Goal: Task Accomplishment & Management: Manage account settings

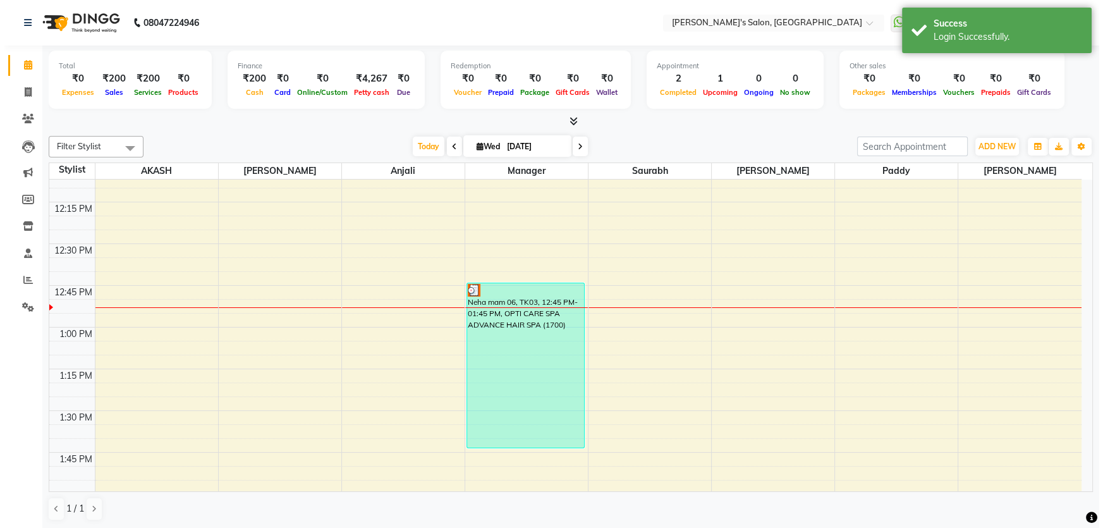
scroll to position [804, 0]
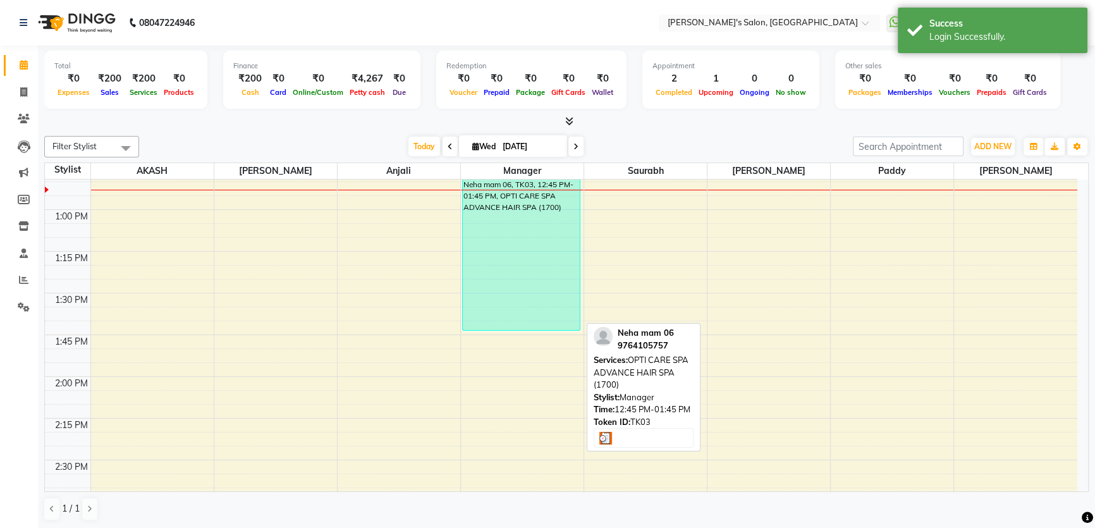
click at [506, 325] on div "Neha mam 06, TK03, 12:45 PM-01:45 PM, OPTI CARE SPA ADVANCE HAIR SPA (1700)" at bounding box center [521, 248] width 117 height 164
select select "3"
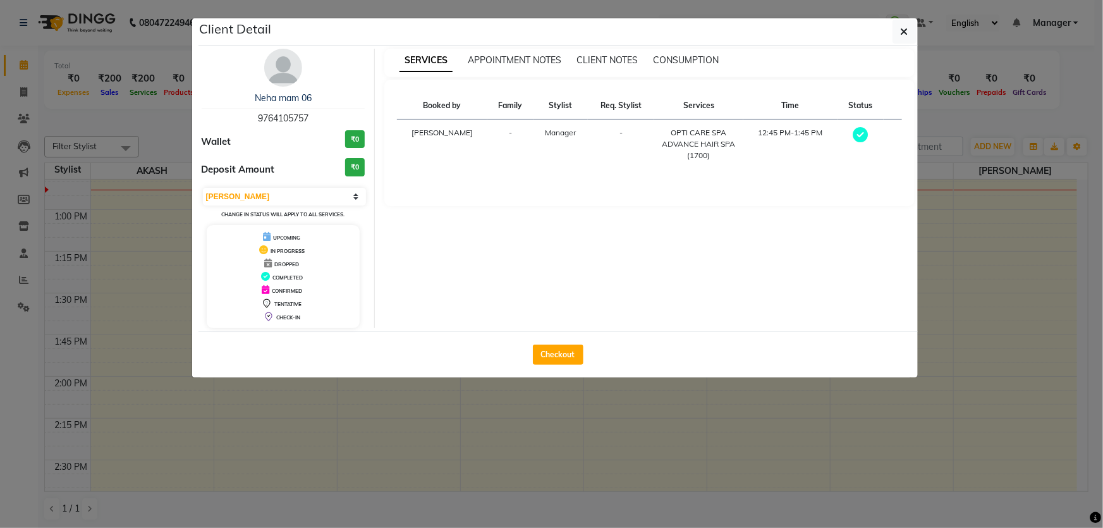
drag, startPoint x: 257, startPoint y: 118, endPoint x: 329, endPoint y: 120, distance: 72.1
click at [329, 120] on div "Neha mam 06 9764105757" at bounding box center [284, 108] width 164 height 33
copy span "9764105757"
click at [906, 28] on icon "button" at bounding box center [905, 32] width 8 height 10
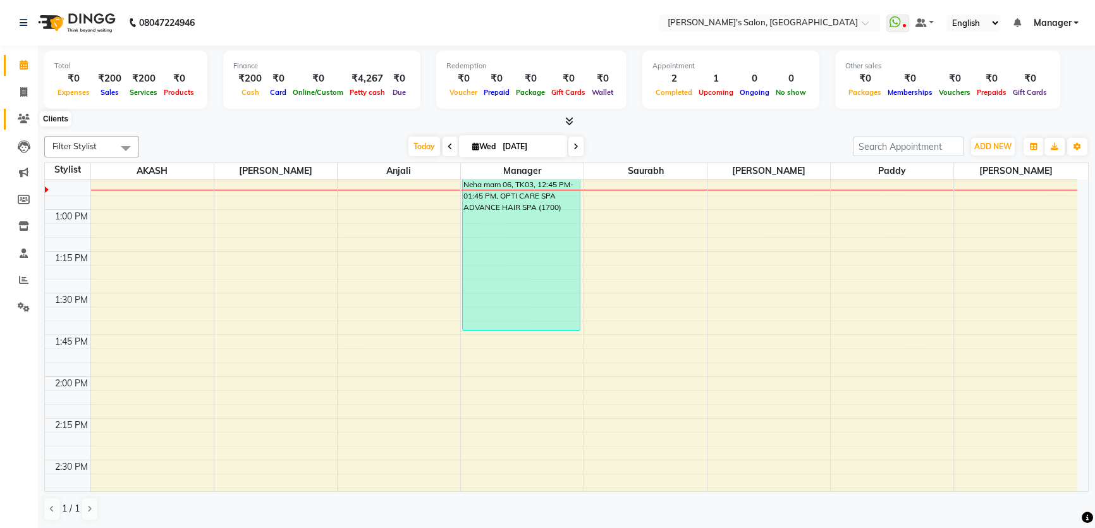
click at [27, 112] on span at bounding box center [24, 119] width 22 height 15
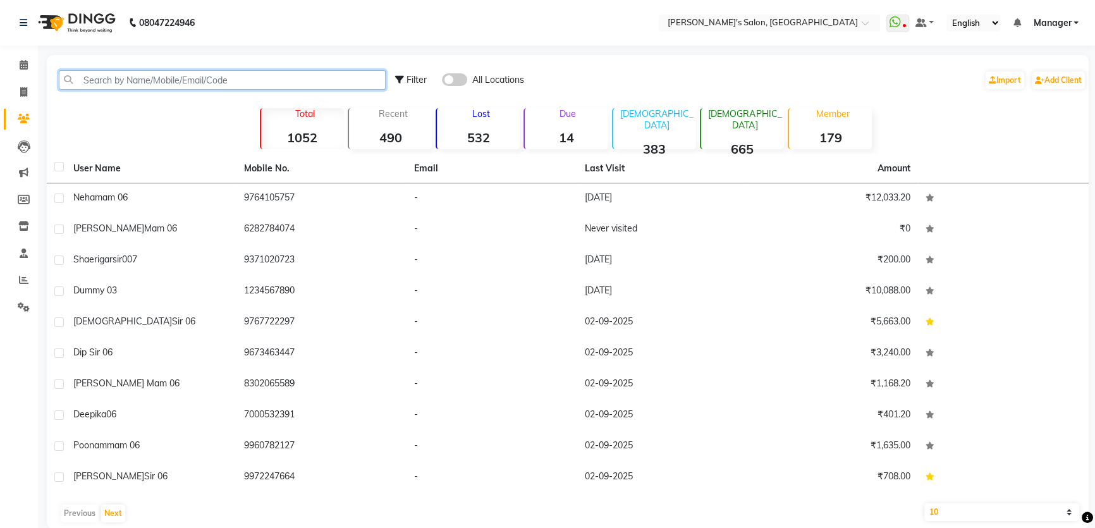
click at [95, 76] on input "text" at bounding box center [222, 80] width 327 height 20
paste input "9764105757"
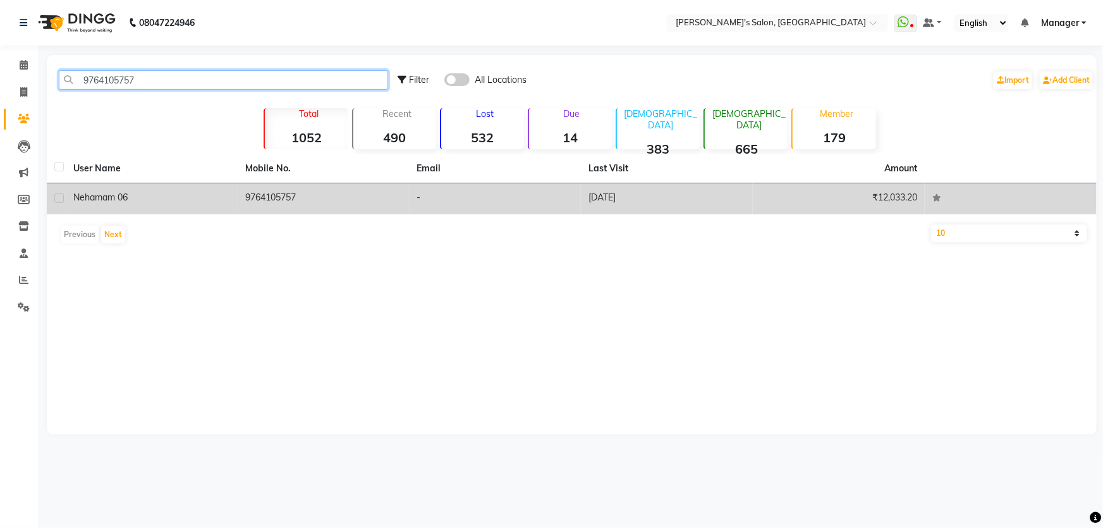
type input "9764105757"
click at [609, 199] on td "[DATE]" at bounding box center [667, 198] width 172 height 31
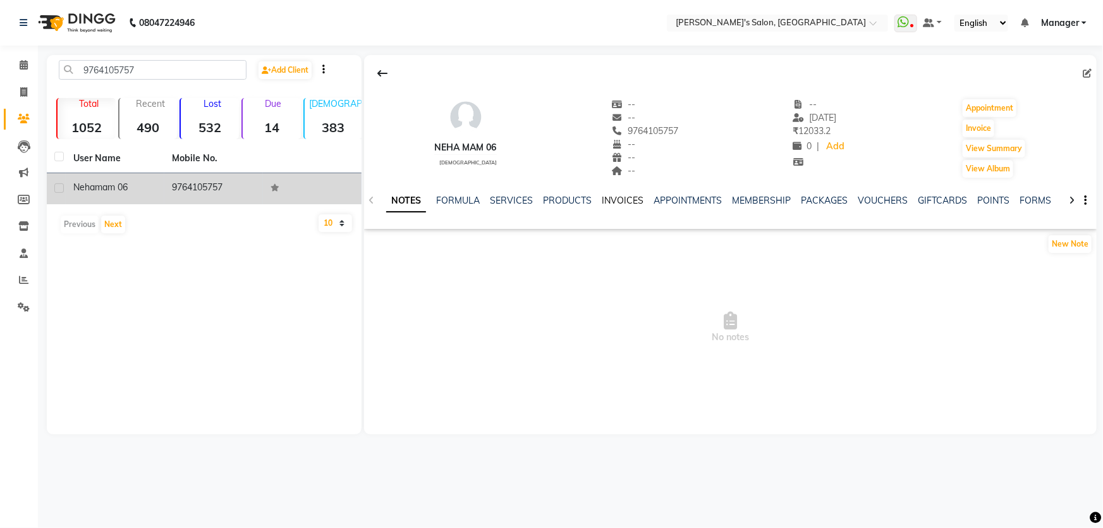
click at [616, 202] on link "INVOICES" at bounding box center [623, 200] width 42 height 11
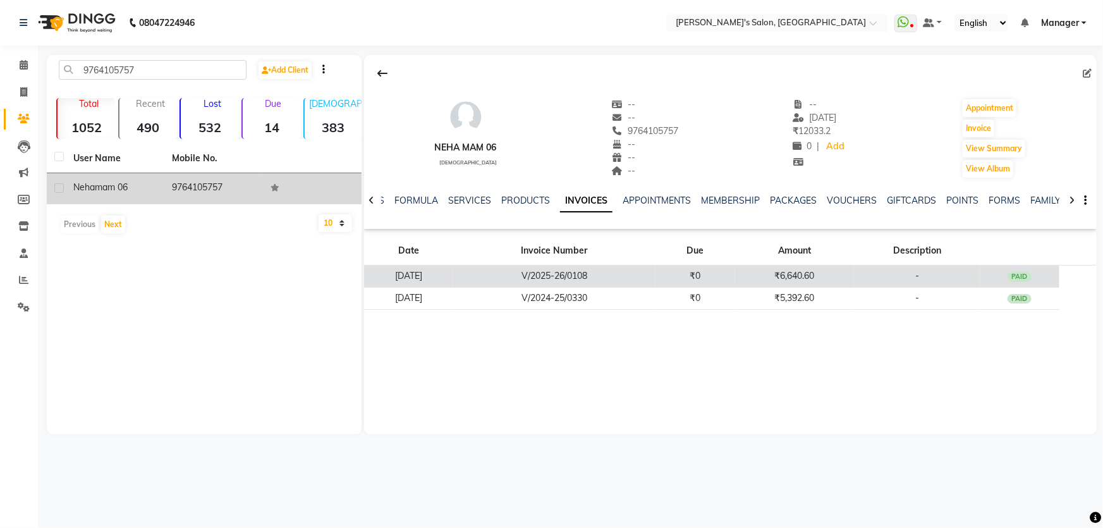
click at [584, 277] on td "V/2025-26/0108" at bounding box center [554, 276] width 202 height 22
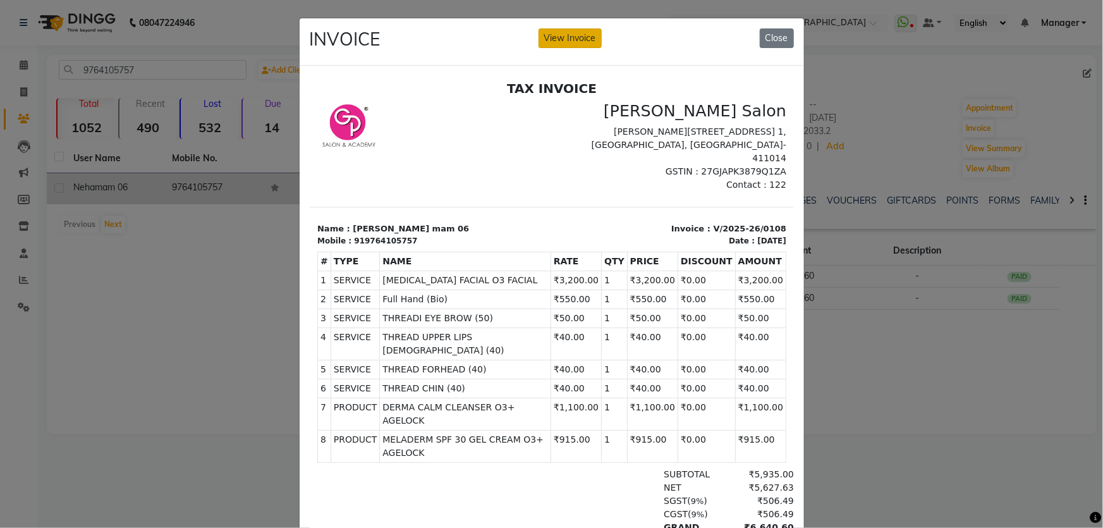
click at [567, 37] on button "View Invoice" at bounding box center [569, 38] width 63 height 20
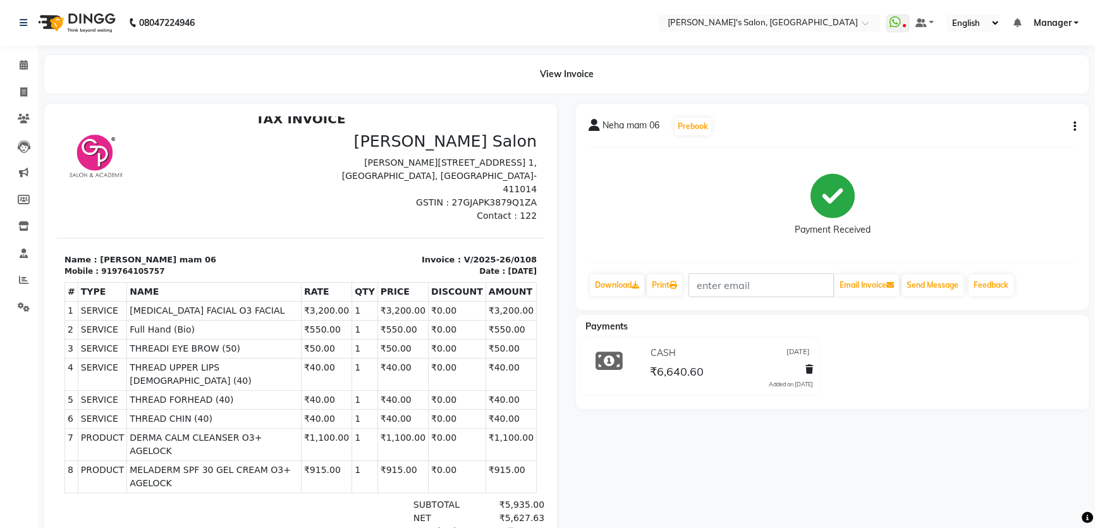
scroll to position [57, 0]
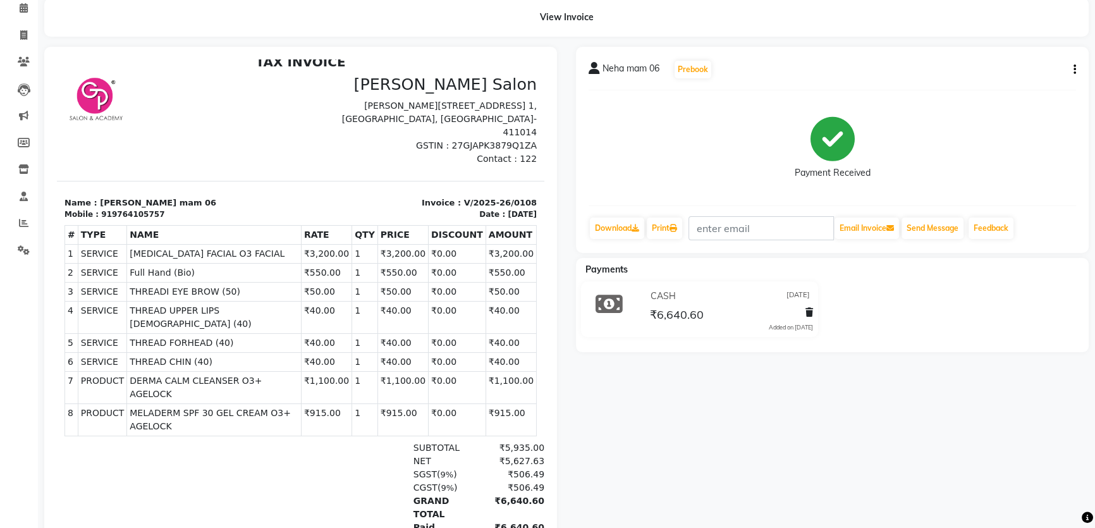
click at [1074, 70] on icon "button" at bounding box center [1074, 70] width 3 height 1
click at [1000, 88] on div "Edit Invoice" at bounding box center [1011, 85] width 87 height 16
select select "service"
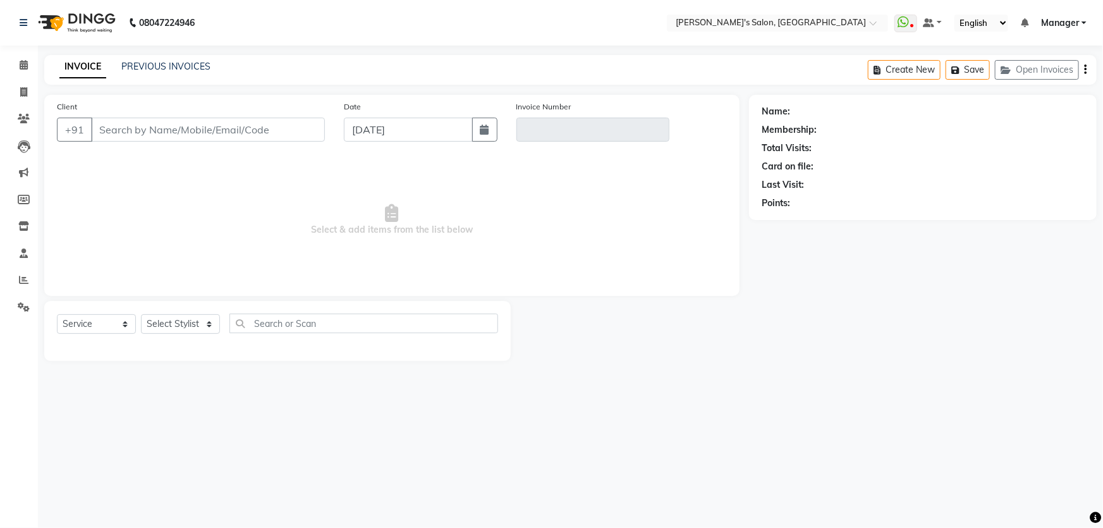
type input "9764105757"
type input "V/2025-26/0108"
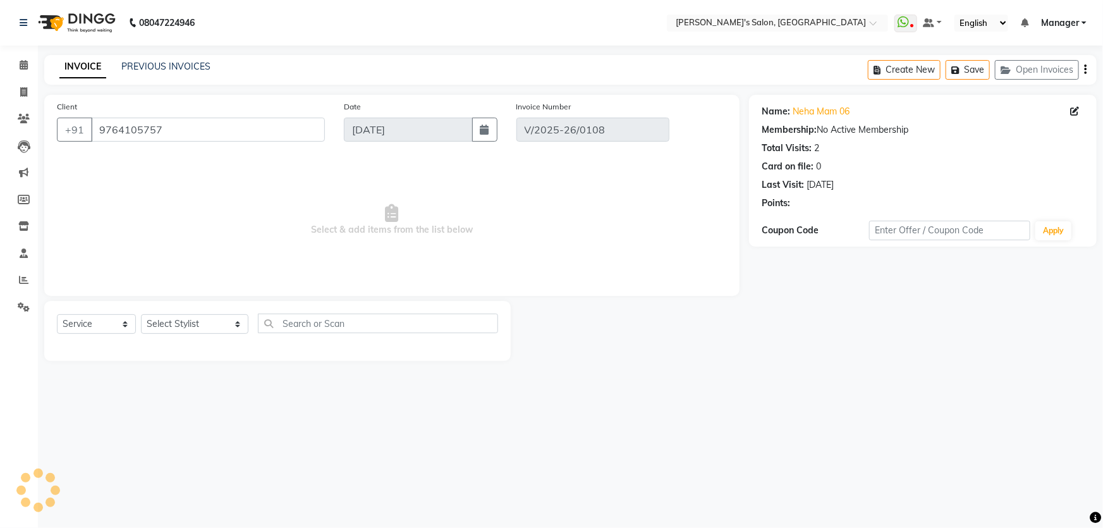
type input "[DATE]"
select select "select"
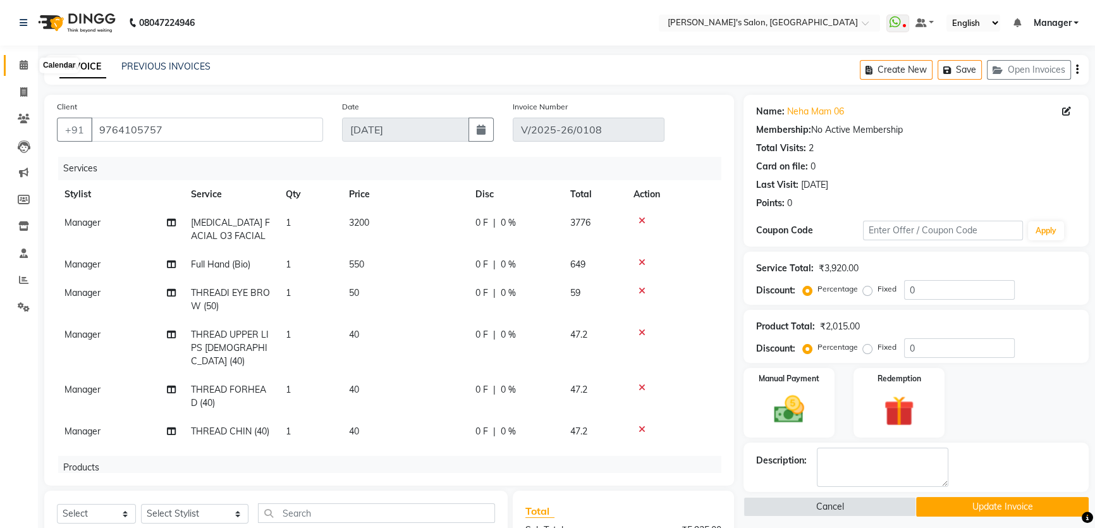
click at [18, 61] on span at bounding box center [24, 65] width 22 height 15
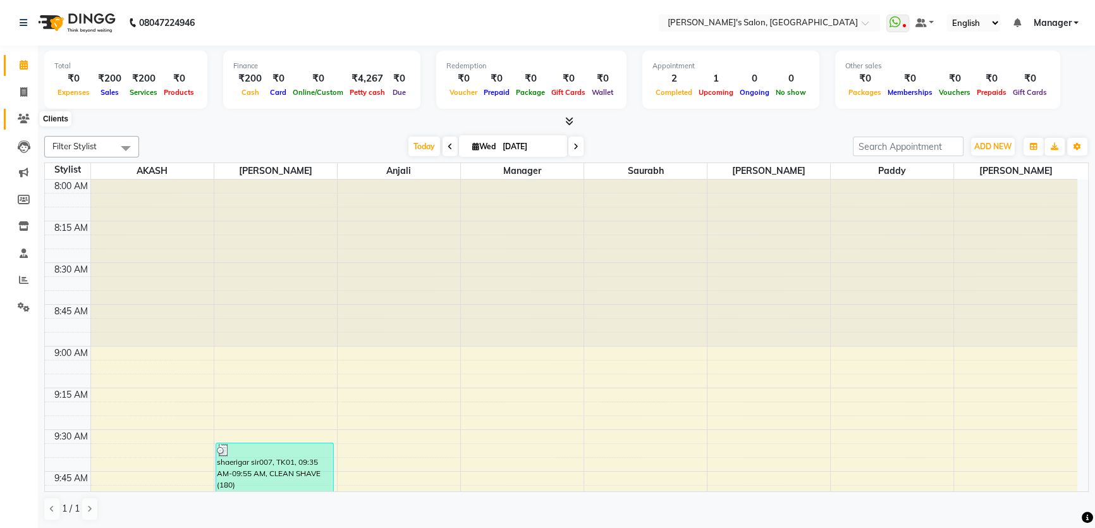
click at [23, 119] on icon at bounding box center [24, 118] width 12 height 9
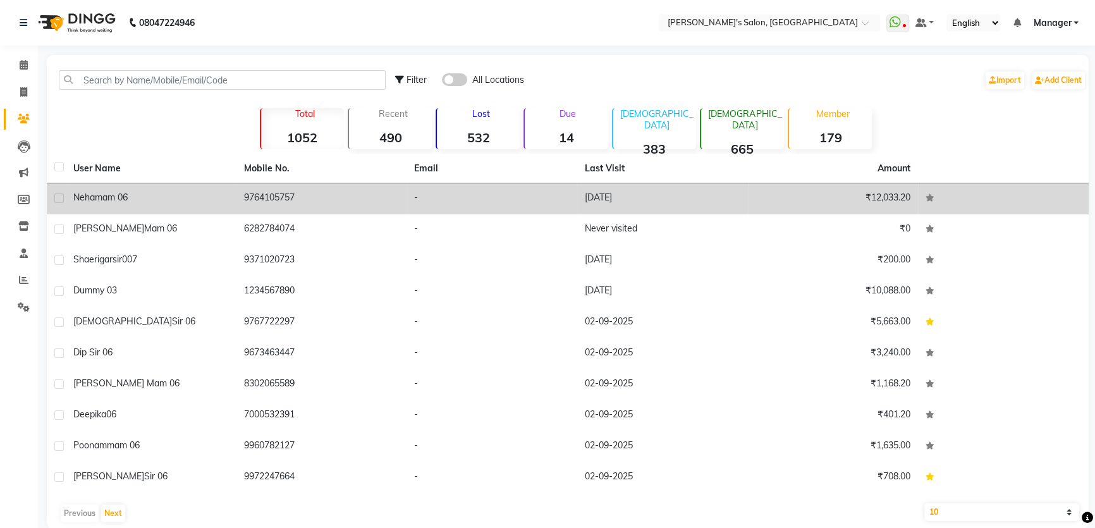
click at [293, 202] on td "9764105757" at bounding box center [321, 198] width 171 height 31
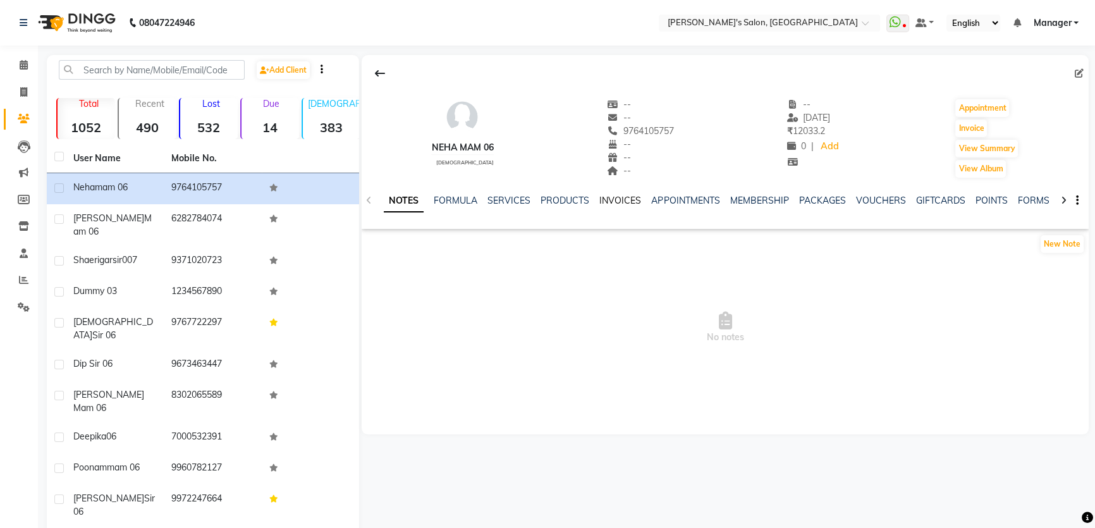
click at [605, 202] on link "INVOICES" at bounding box center [620, 200] width 42 height 11
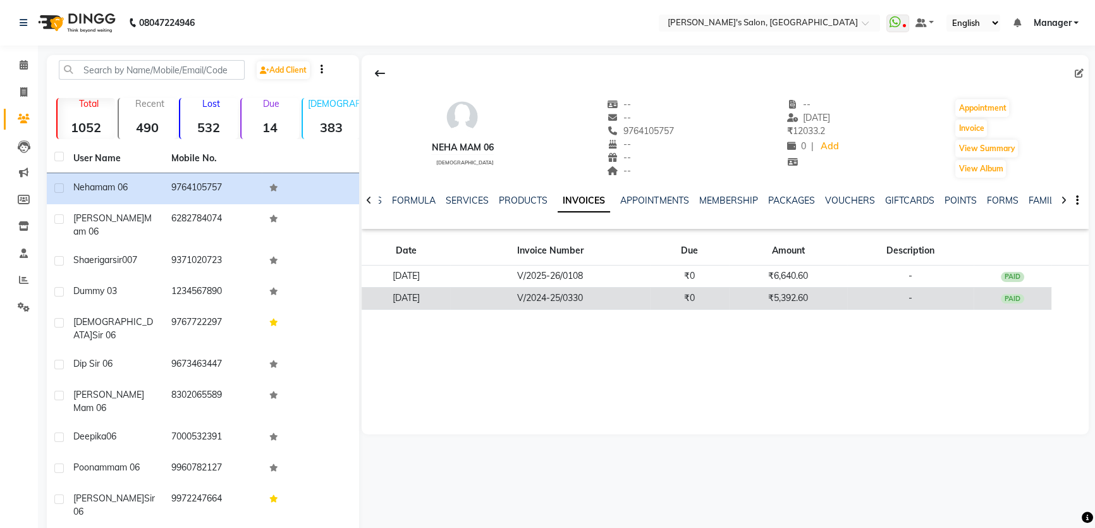
click at [797, 299] on td "₹5,392.60" at bounding box center [788, 298] width 118 height 22
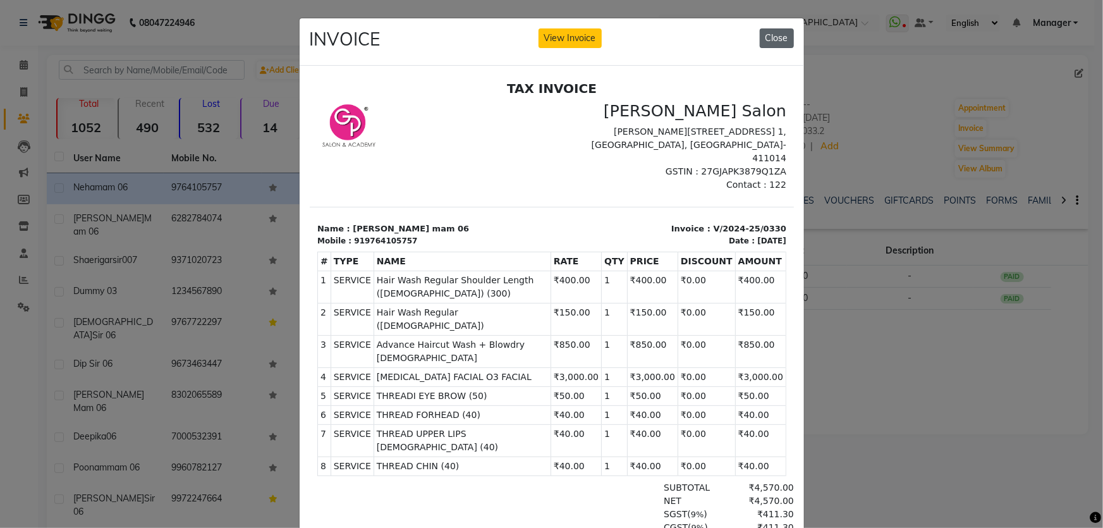
click at [777, 42] on button "Close" at bounding box center [777, 38] width 34 height 20
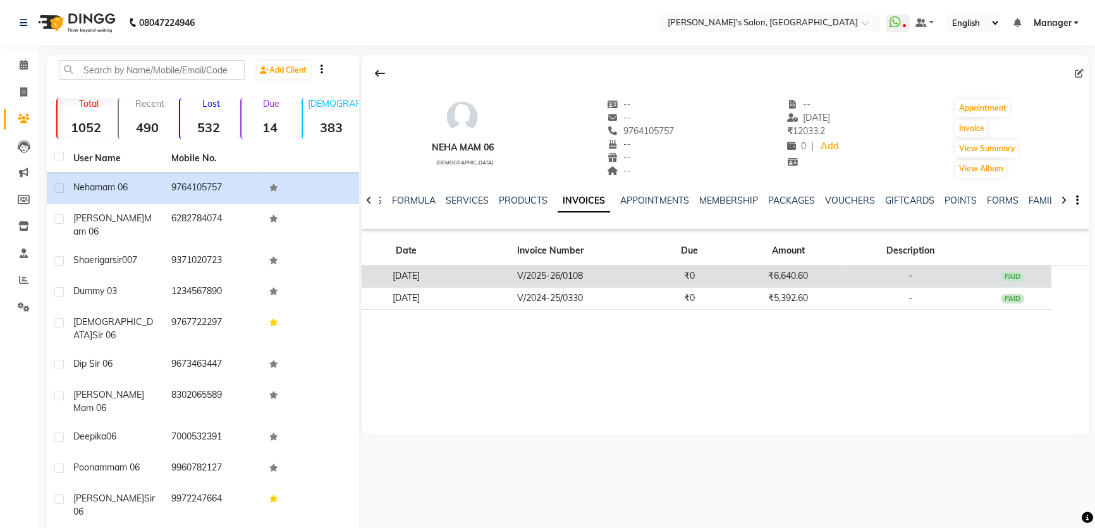
click at [789, 274] on td "₹6,640.60" at bounding box center [788, 276] width 118 height 22
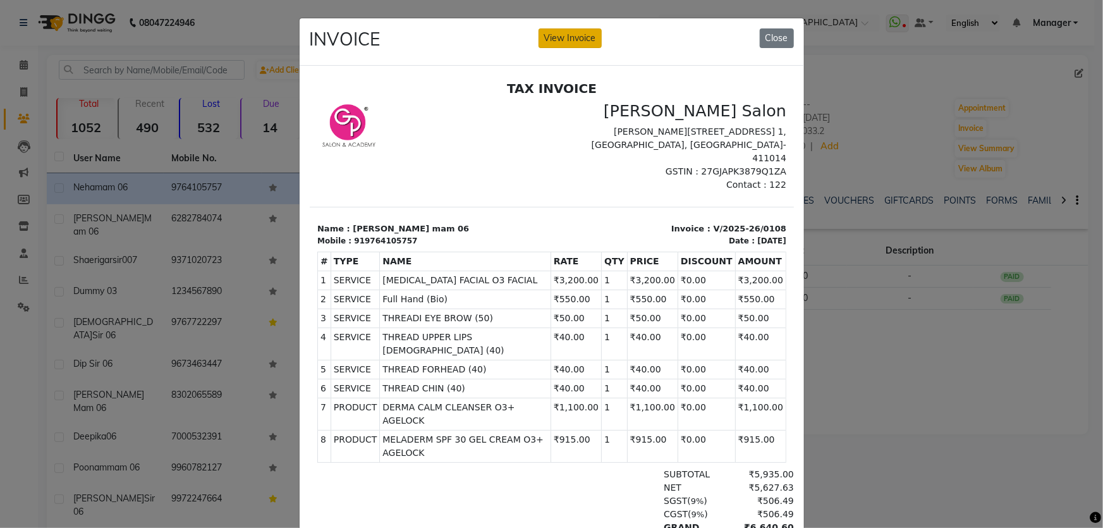
click at [568, 40] on button "View Invoice" at bounding box center [569, 38] width 63 height 20
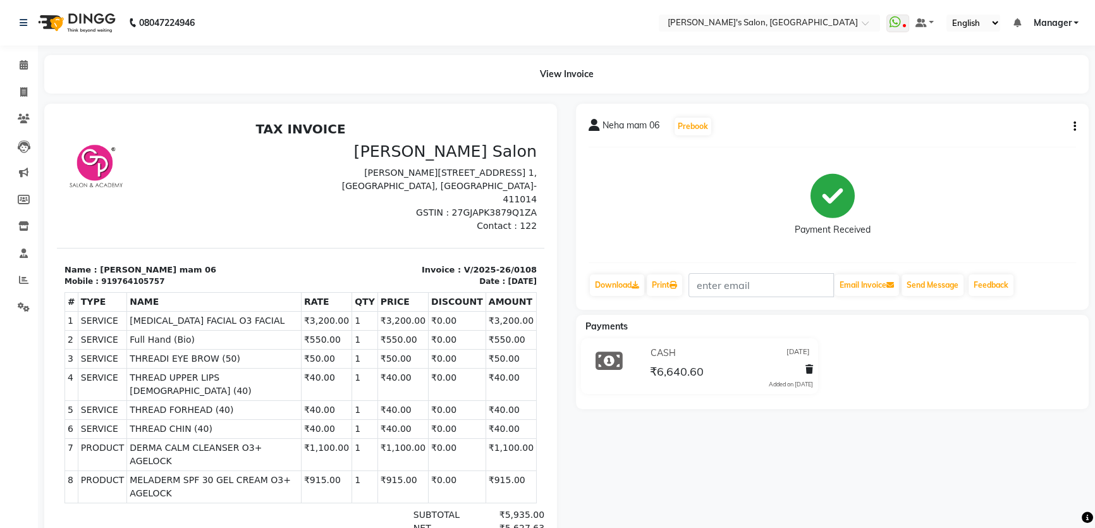
click at [1074, 127] on icon "button" at bounding box center [1074, 126] width 3 height 1
click at [1015, 144] on div "Edit Invoice" at bounding box center [1011, 142] width 87 height 16
select select "service"
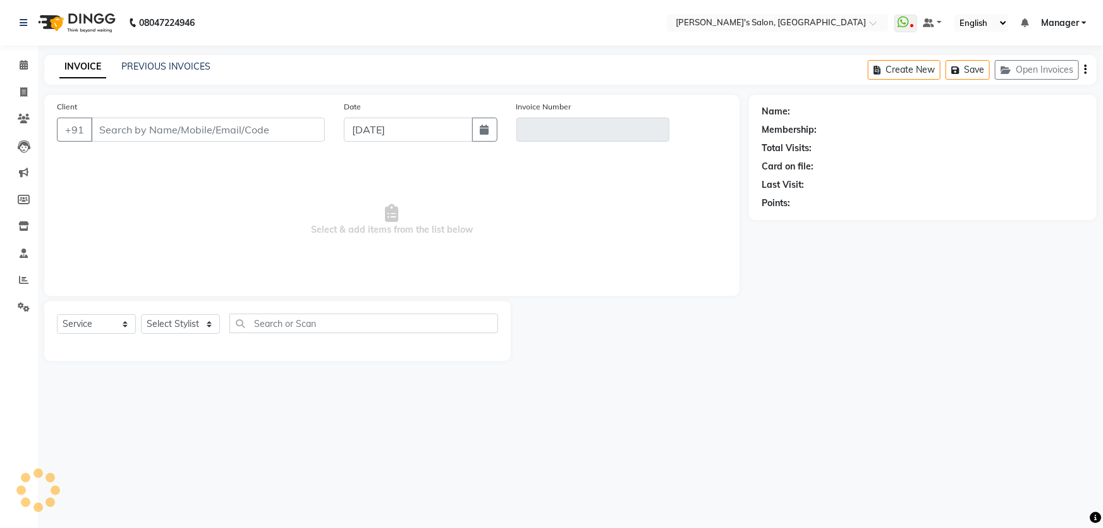
type input "9764105757"
type input "V/2025-26/0108"
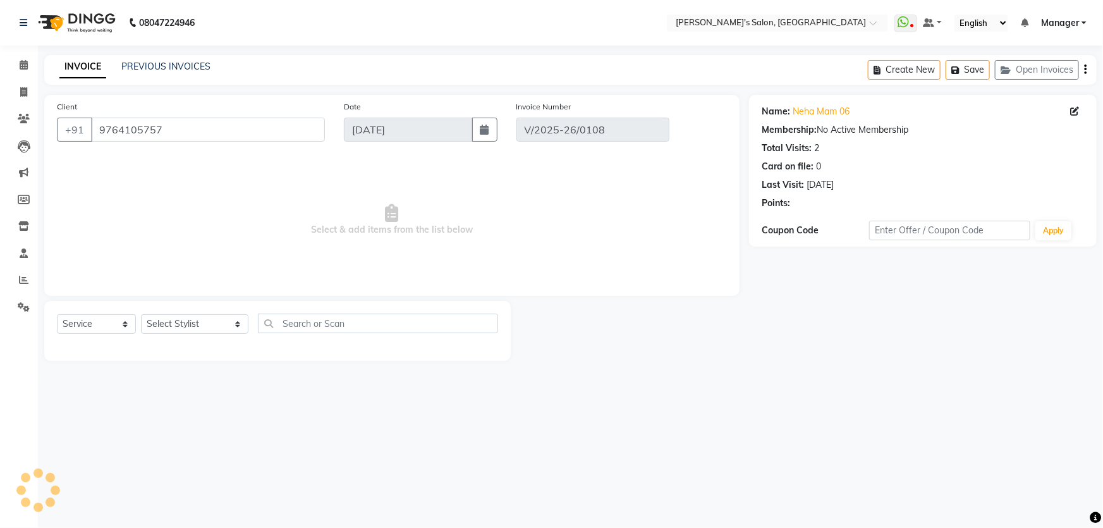
type input "[DATE]"
select select "select"
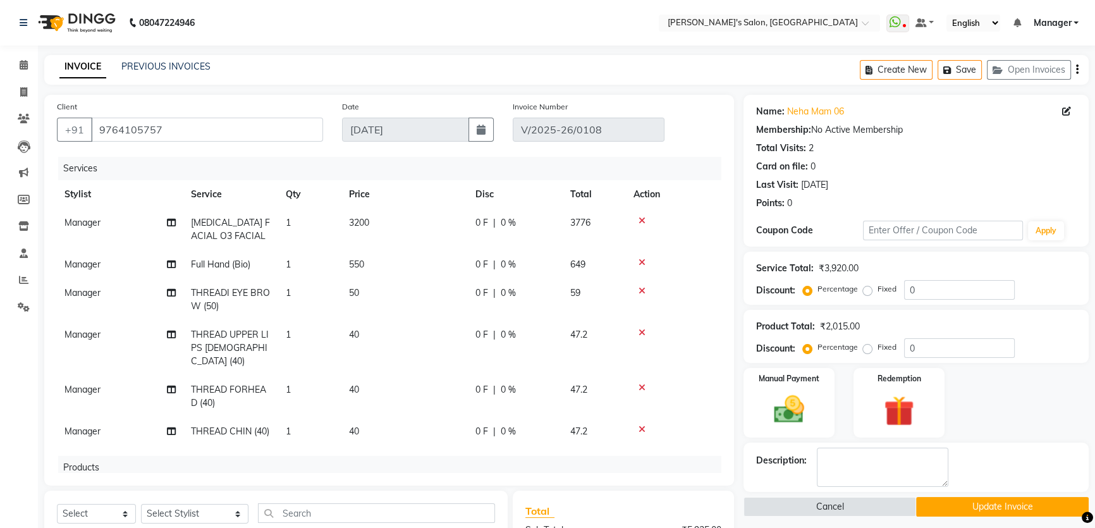
click at [209, 326] on td "THREAD UPPER LIPS [DEMOGRAPHIC_DATA] (40)" at bounding box center [230, 347] width 95 height 55
select select "63835"
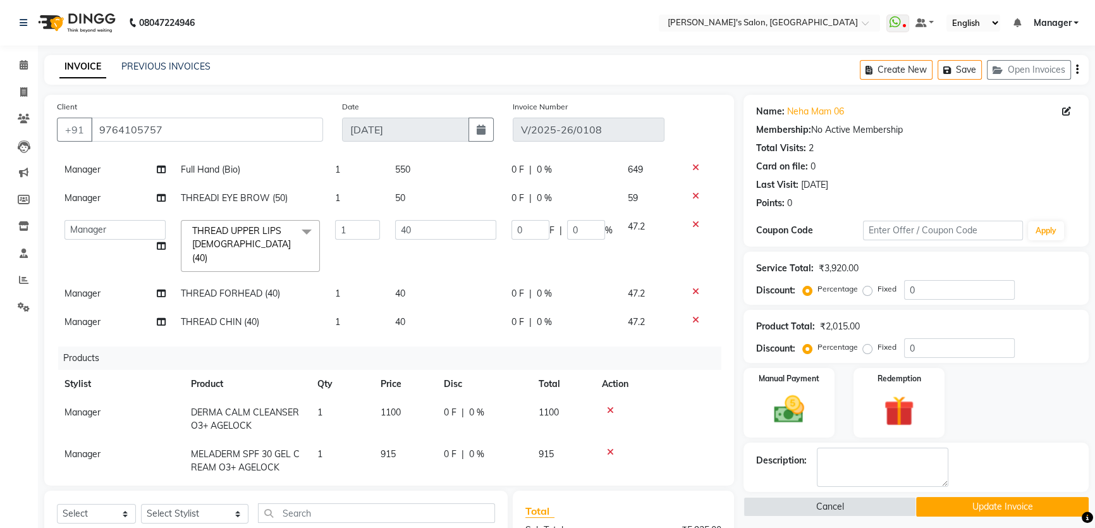
scroll to position [226, 0]
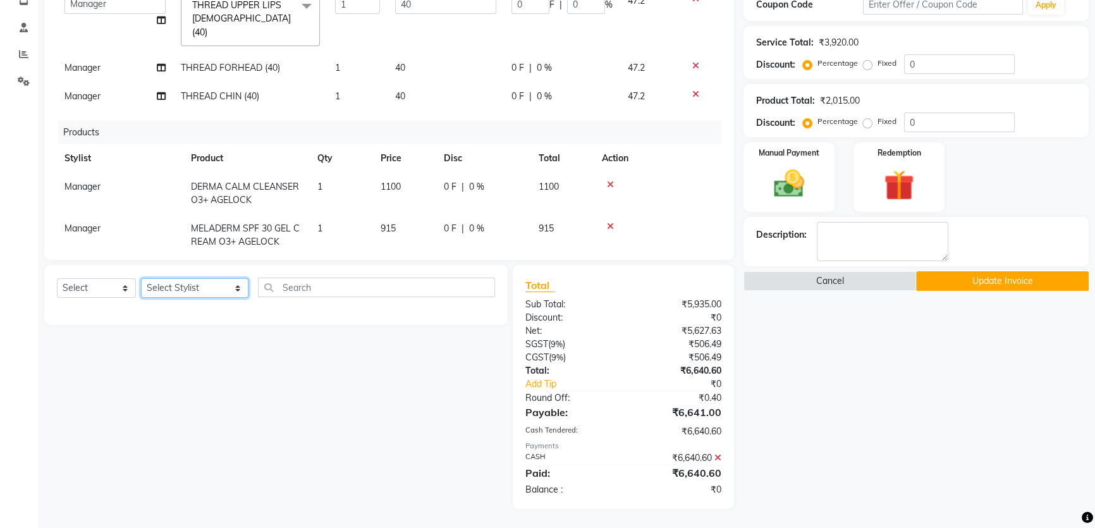
click at [213, 288] on select "Select Stylist AKASH ANIL KONDHAMANGALE Anjali Manager [PERSON_NAME] [PERSON_NA…" at bounding box center [194, 288] width 107 height 20
select select "63835"
click at [141, 278] on select "Select Stylist AKASH ANIL KONDHAMANGALE Anjali Manager [PERSON_NAME] [PERSON_NA…" at bounding box center [194, 288] width 107 height 20
click at [120, 284] on select "Select Service Product Membership Package Voucher Prepaid Gift Card" at bounding box center [96, 288] width 79 height 20
click at [57, 278] on select "Select Service Product Membership Package Voucher Prepaid Gift Card" at bounding box center [96, 288] width 79 height 20
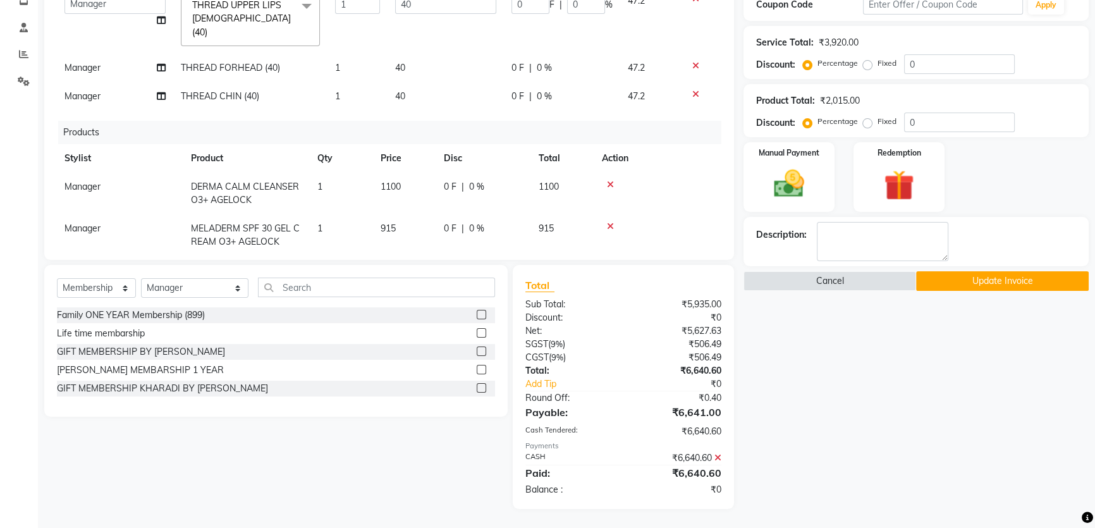
click at [478, 386] on label at bounding box center [481, 387] width 9 height 9
click at [478, 386] on input "checkbox" at bounding box center [481, 388] width 8 height 8
select select "select"
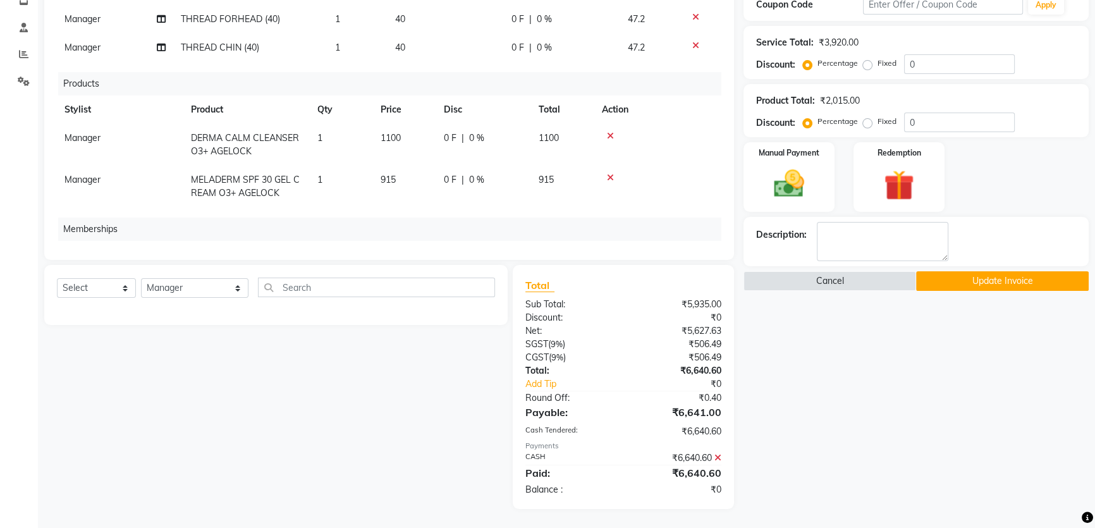
scroll to position [199, 0]
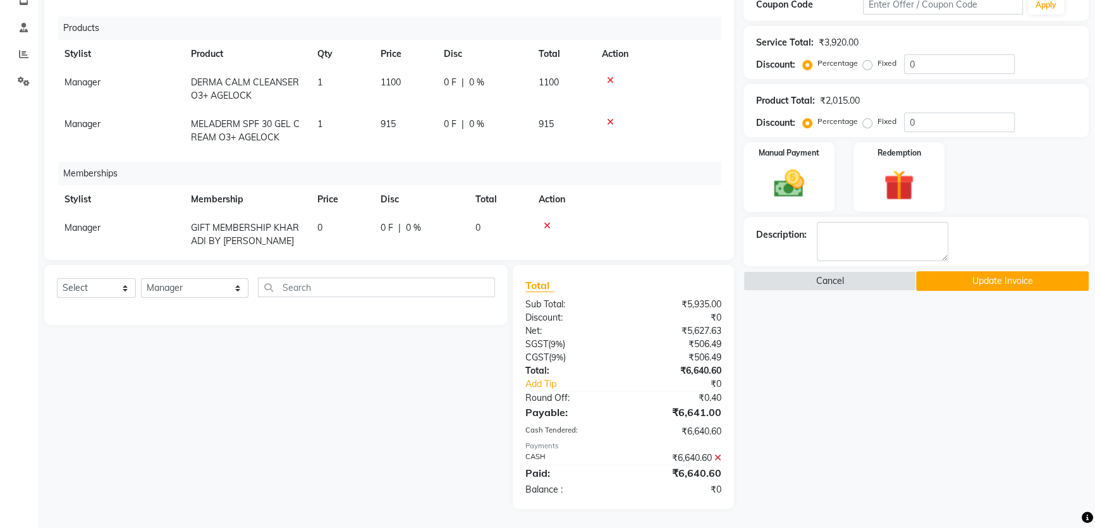
click at [1006, 283] on button "Update Invoice" at bounding box center [1002, 281] width 173 height 20
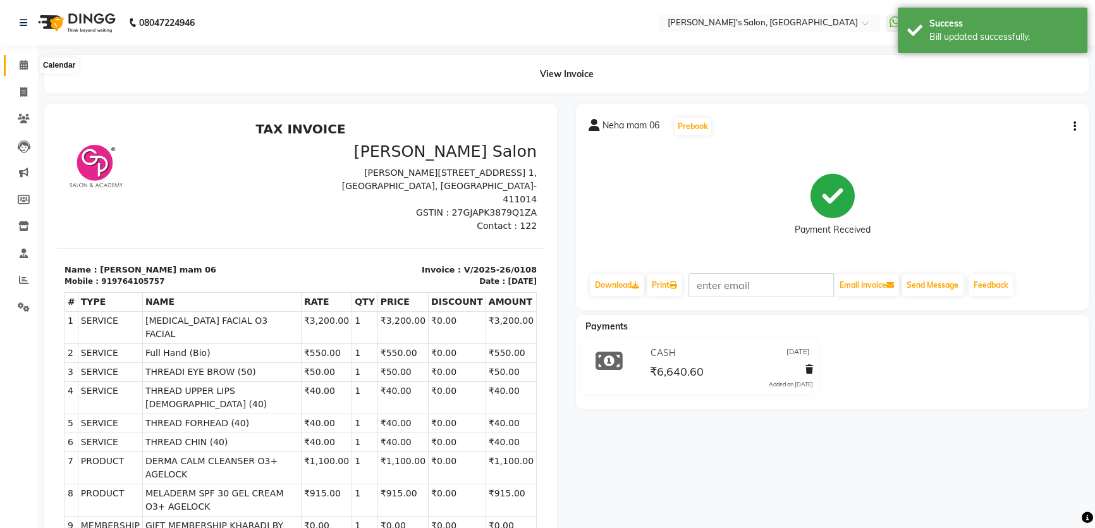
click at [22, 66] on icon at bounding box center [24, 64] width 8 height 9
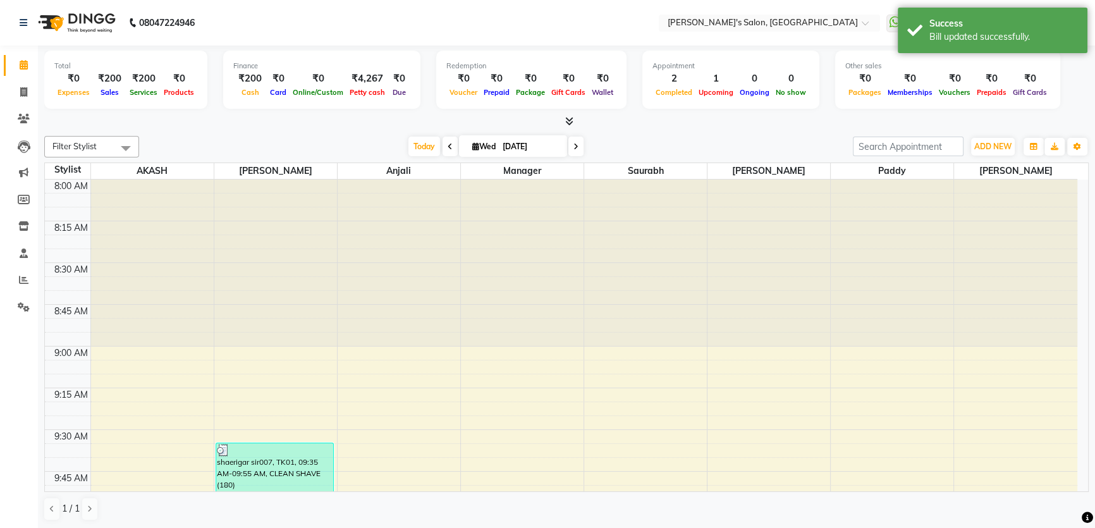
click at [609, 125] on div at bounding box center [566, 121] width 1044 height 13
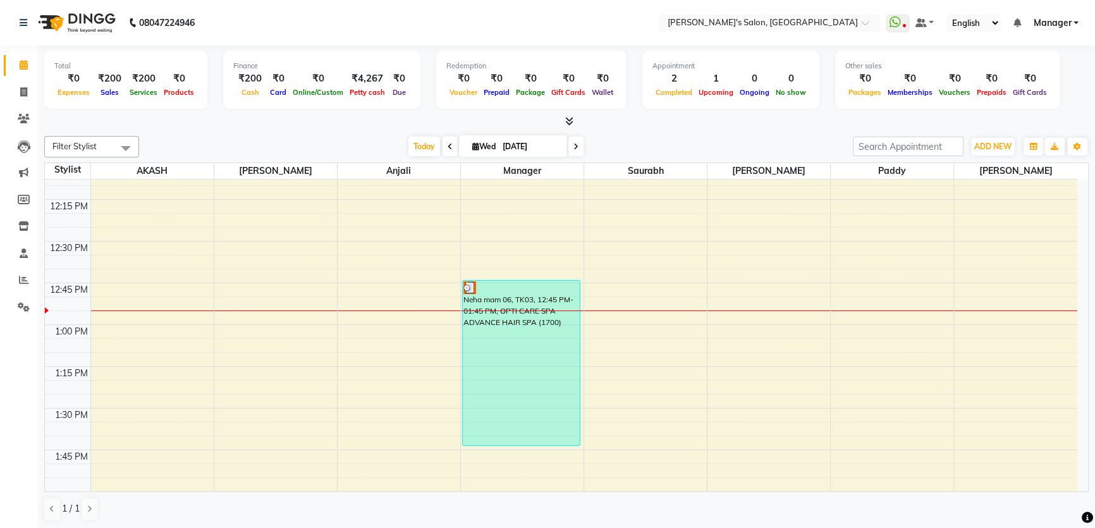
scroll to position [919, 0]
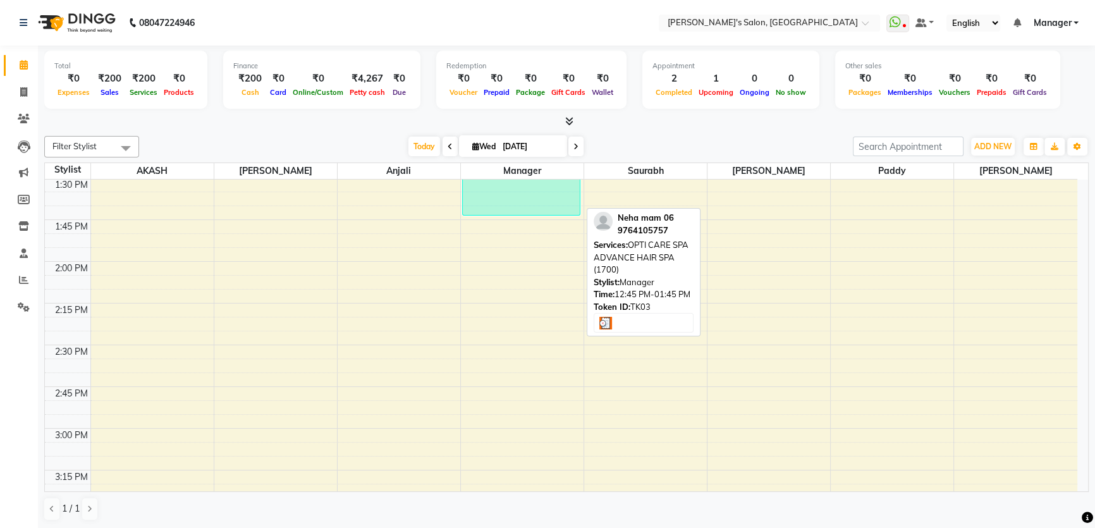
click at [529, 202] on div "Neha mam 06, TK03, 12:45 PM-01:45 PM, OPTI CARE SPA ADVANCE HAIR SPA (1700)" at bounding box center [521, 133] width 117 height 164
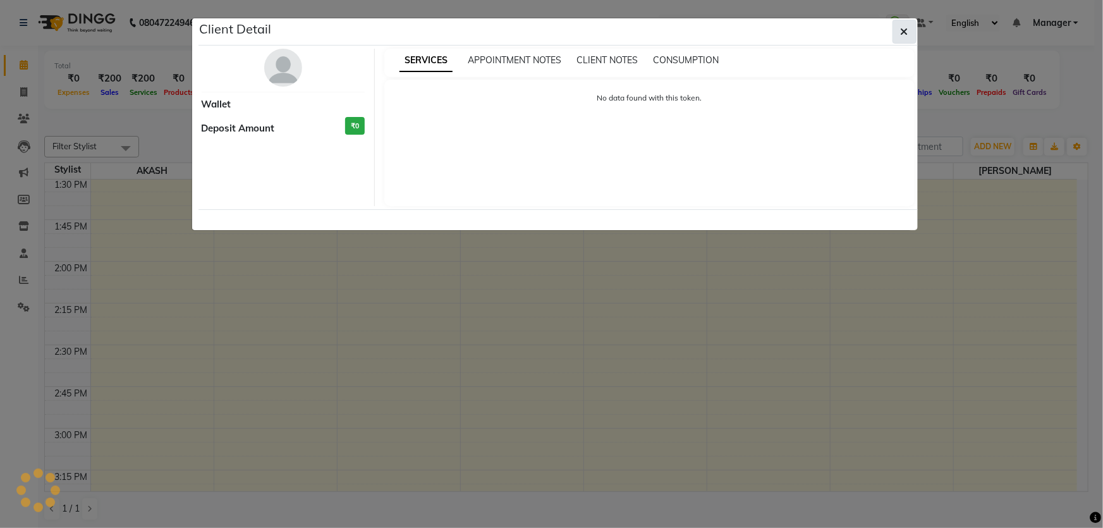
click at [906, 30] on icon "button" at bounding box center [905, 32] width 8 height 10
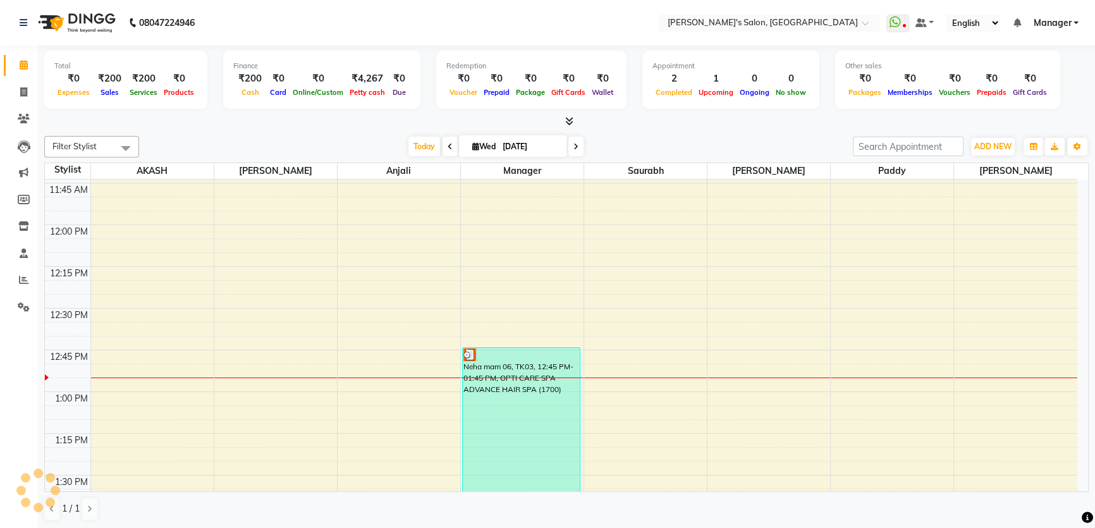
scroll to position [517, 0]
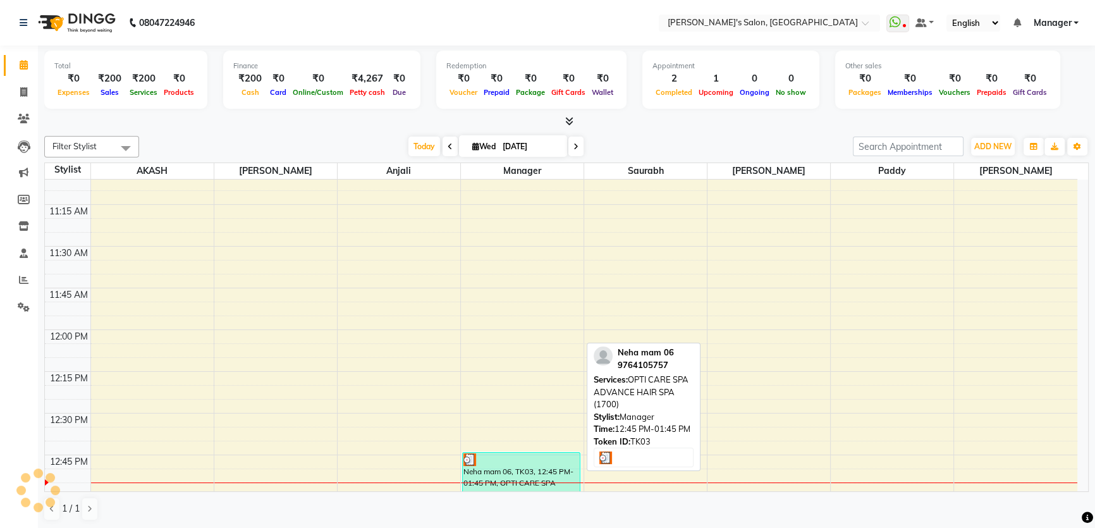
click at [498, 473] on div "Neha mam 06, TK03, 12:45 PM-01:45 PM, OPTI CARE SPA ADVANCE HAIR SPA (1700)" at bounding box center [521, 535] width 117 height 164
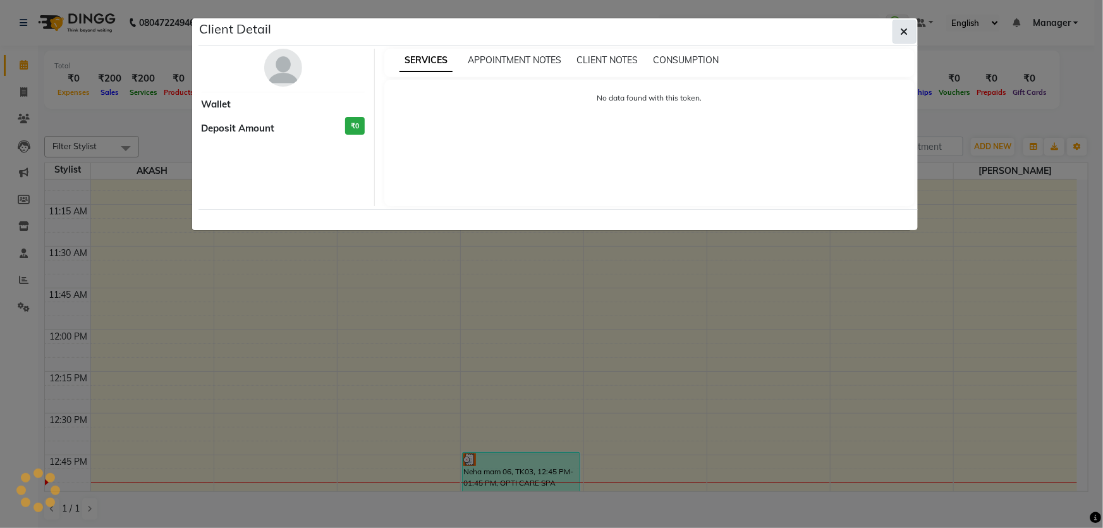
click at [904, 30] on icon "button" at bounding box center [905, 32] width 8 height 10
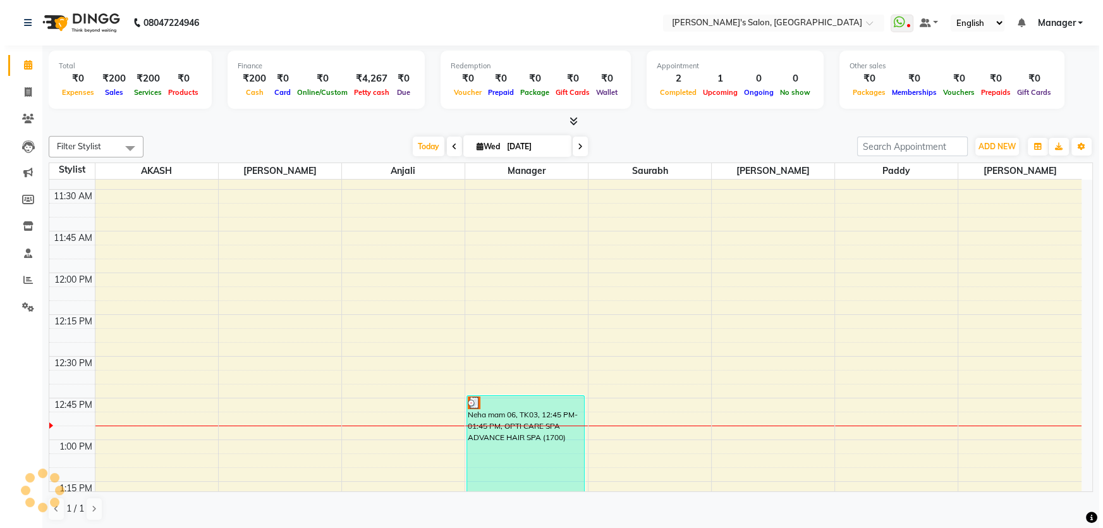
scroll to position [632, 0]
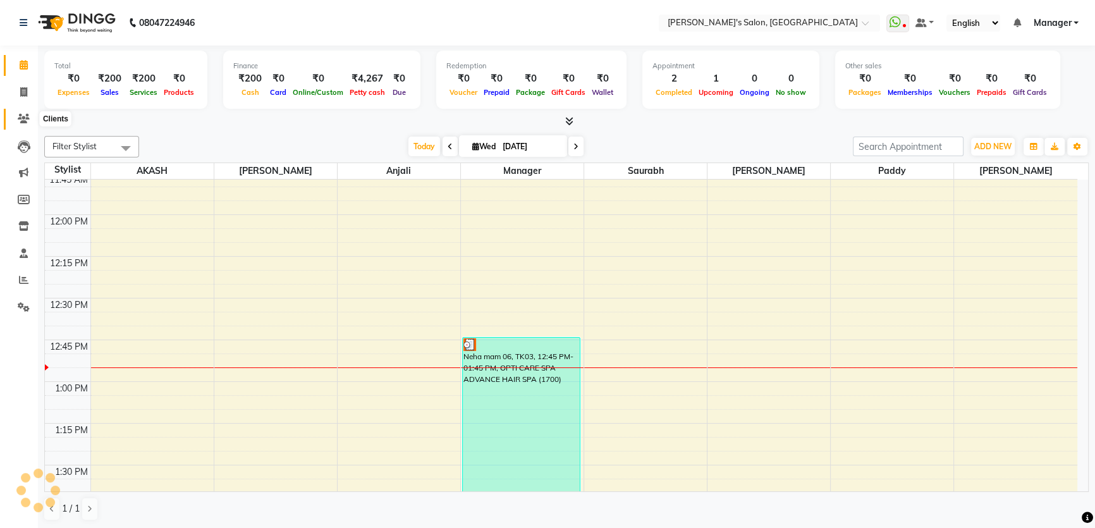
click at [18, 117] on icon at bounding box center [24, 118] width 12 height 9
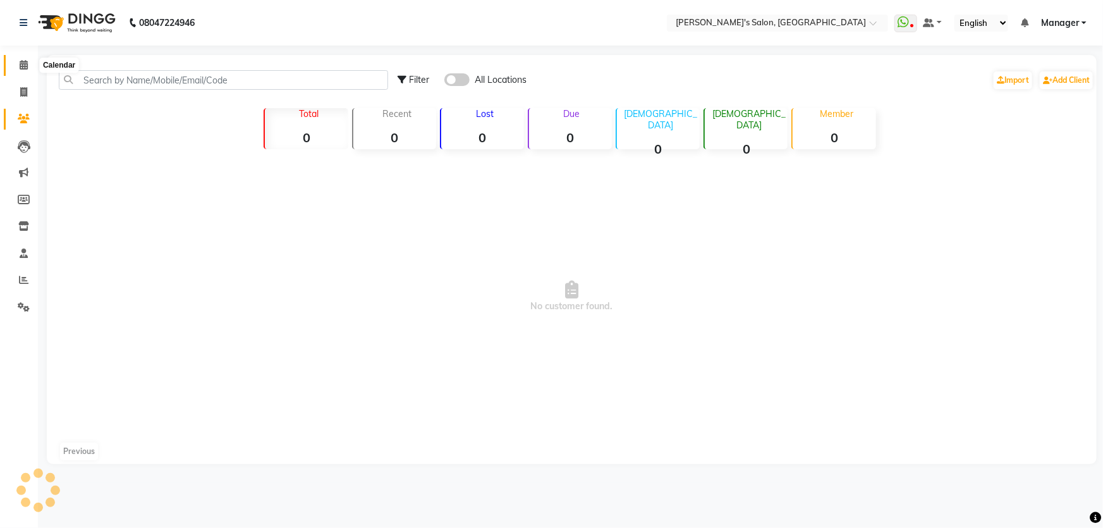
click at [20, 67] on icon at bounding box center [24, 64] width 8 height 9
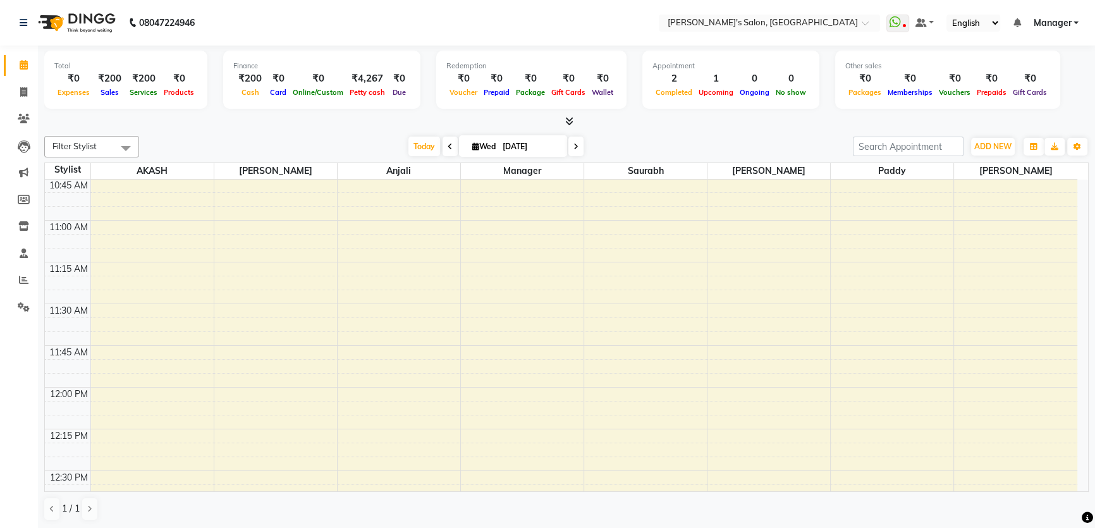
scroll to position [746, 0]
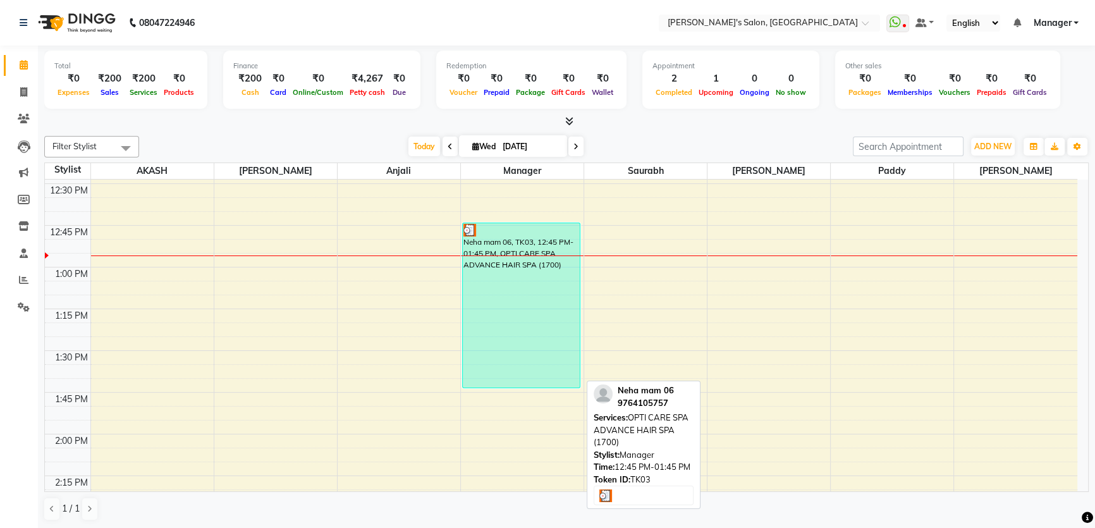
click at [538, 322] on div "Neha mam 06, TK03, 12:45 PM-01:45 PM, OPTI CARE SPA ADVANCE HAIR SPA (1700)" at bounding box center [521, 305] width 117 height 164
select select "3"
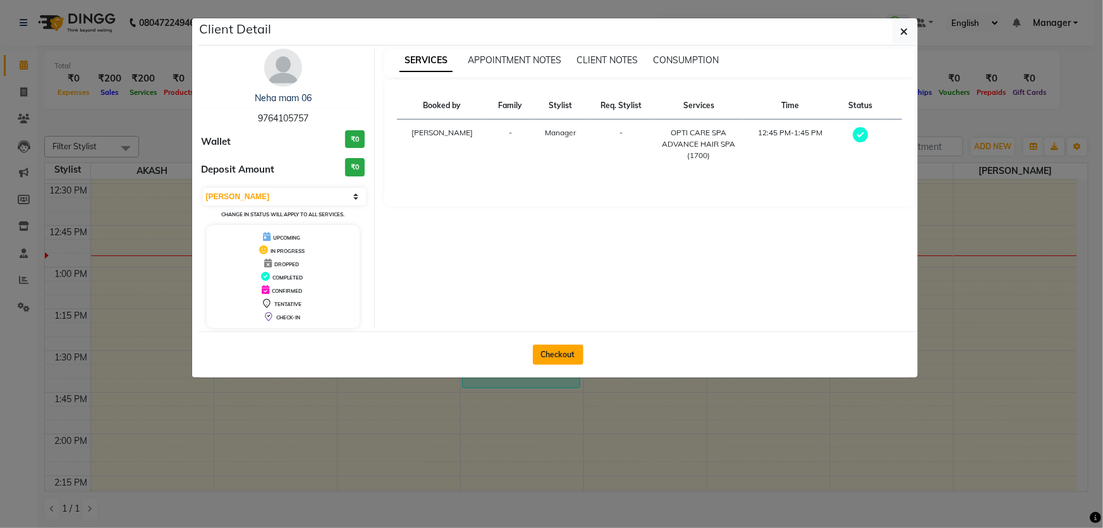
click at [572, 360] on button "Checkout" at bounding box center [558, 354] width 51 height 20
select select "service"
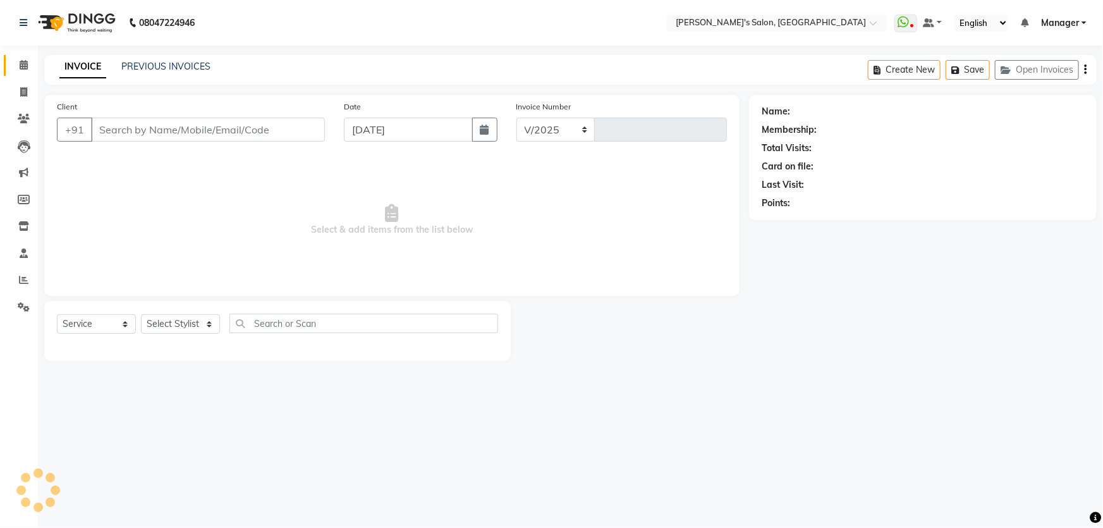
select select "7366"
type input "1249"
type input "9764105757"
select select "63835"
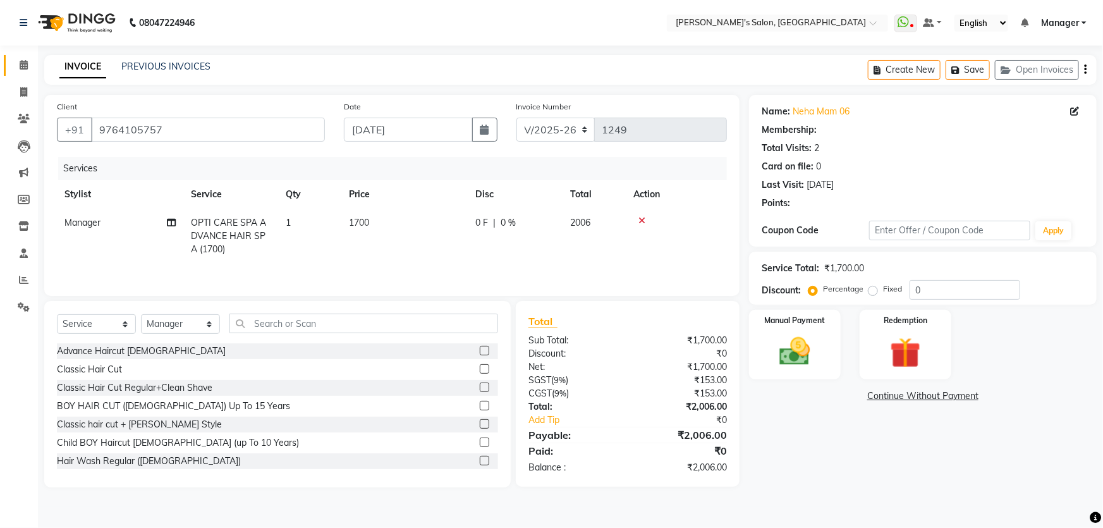
select select "1: Object"
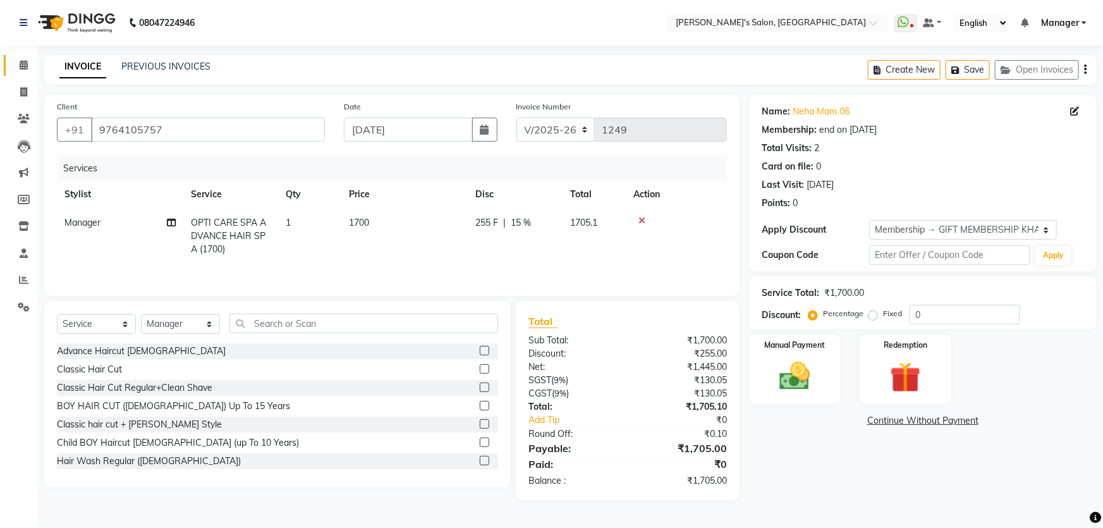
type input "15"
click at [643, 219] on icon at bounding box center [641, 220] width 7 height 9
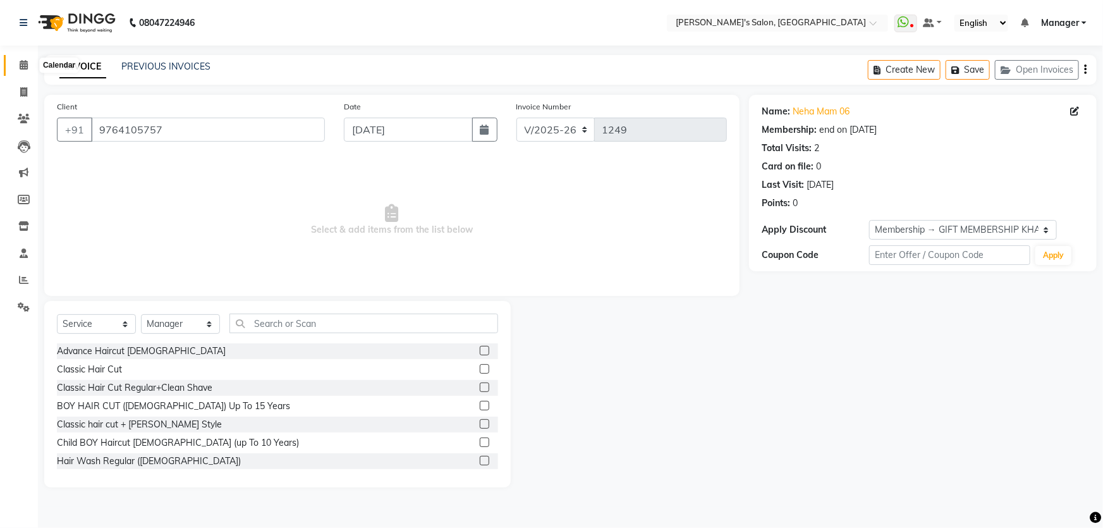
click at [21, 58] on span at bounding box center [24, 65] width 22 height 15
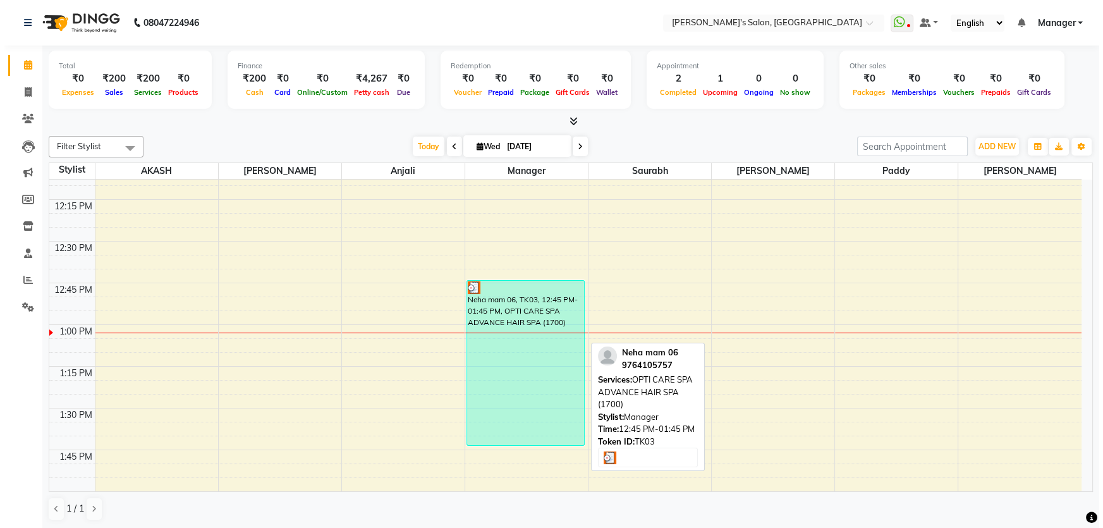
scroll to position [804, 0]
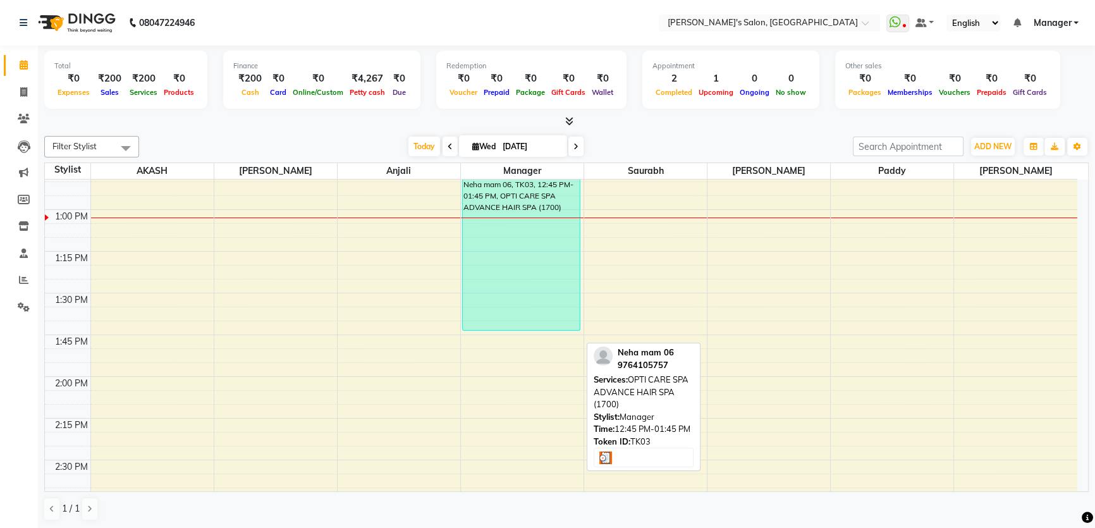
click at [523, 284] on div "Neha mam 06, TK03, 12:45 PM-01:45 PM, OPTI CARE SPA ADVANCE HAIR SPA (1700)" at bounding box center [521, 248] width 117 height 164
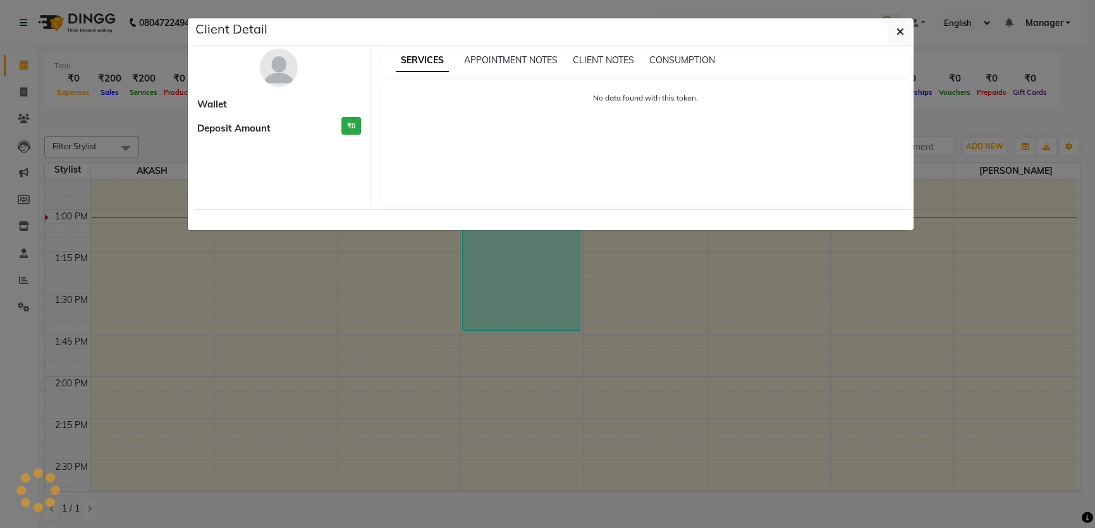
select select "3"
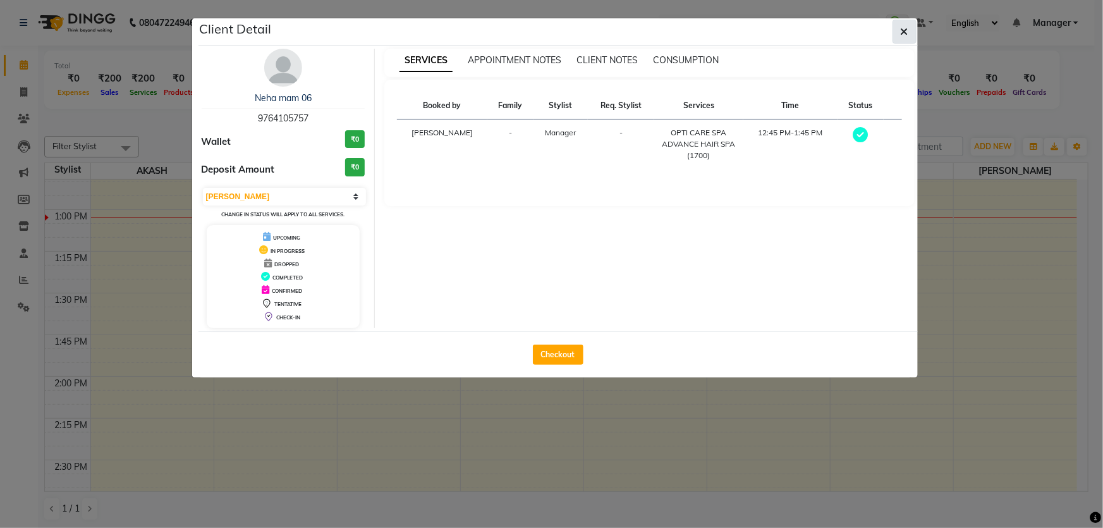
click at [906, 33] on icon "button" at bounding box center [905, 32] width 8 height 10
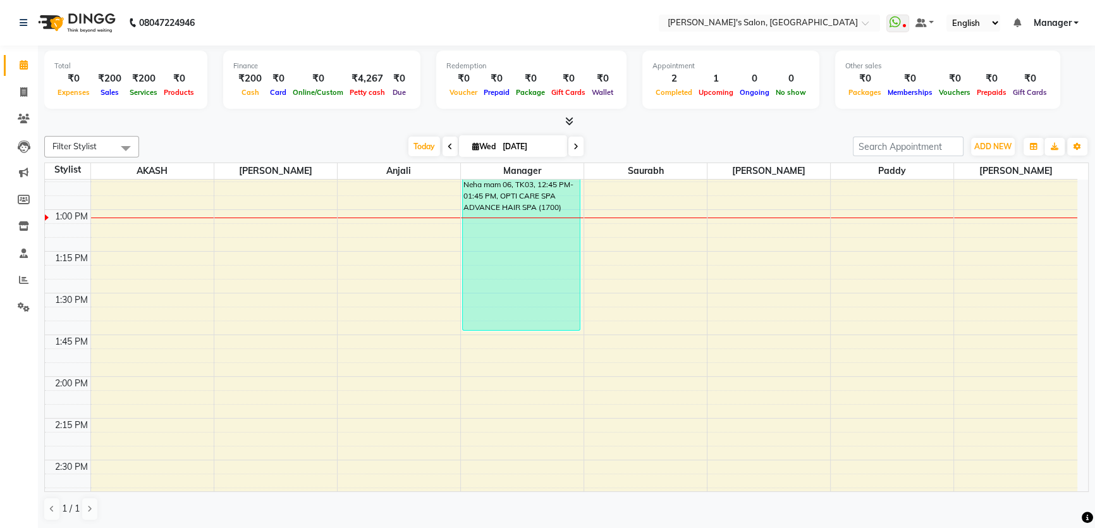
click at [1075, 21] on link "Manager" at bounding box center [1056, 22] width 46 height 13
click at [1054, 89] on link "Sign out" at bounding box center [1014, 87] width 116 height 20
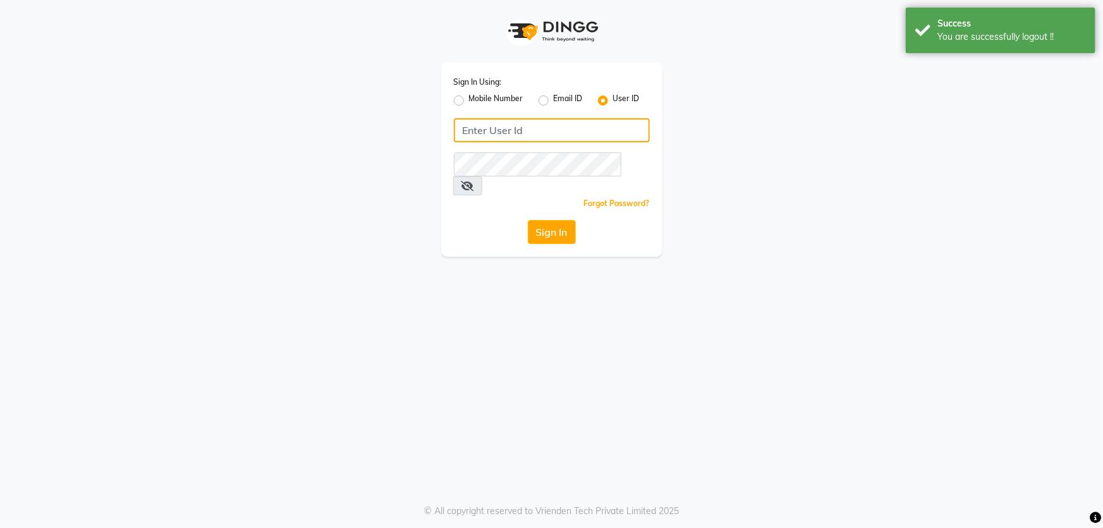
type input "8279543673"
click at [469, 97] on label "Mobile Number" at bounding box center [496, 100] width 54 height 15
click at [469, 97] on input "Mobile Number" at bounding box center [473, 97] width 8 height 8
radio input "true"
radio input "false"
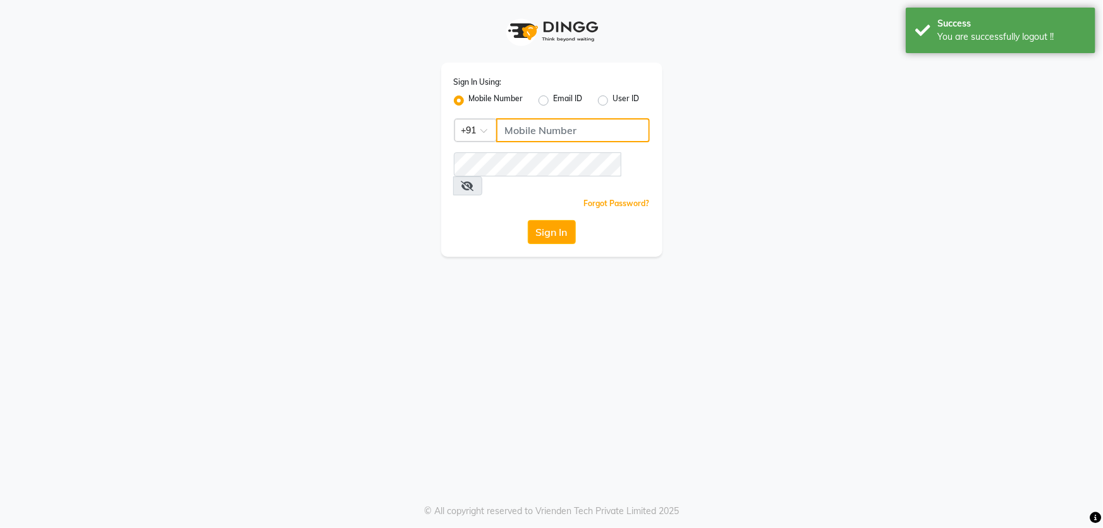
click at [513, 126] on input "Username" at bounding box center [573, 130] width 154 height 24
type input "8279543673"
click at [533, 220] on button "Sign In" at bounding box center [552, 232] width 48 height 24
